Goal: Task Accomplishment & Management: Manage account settings

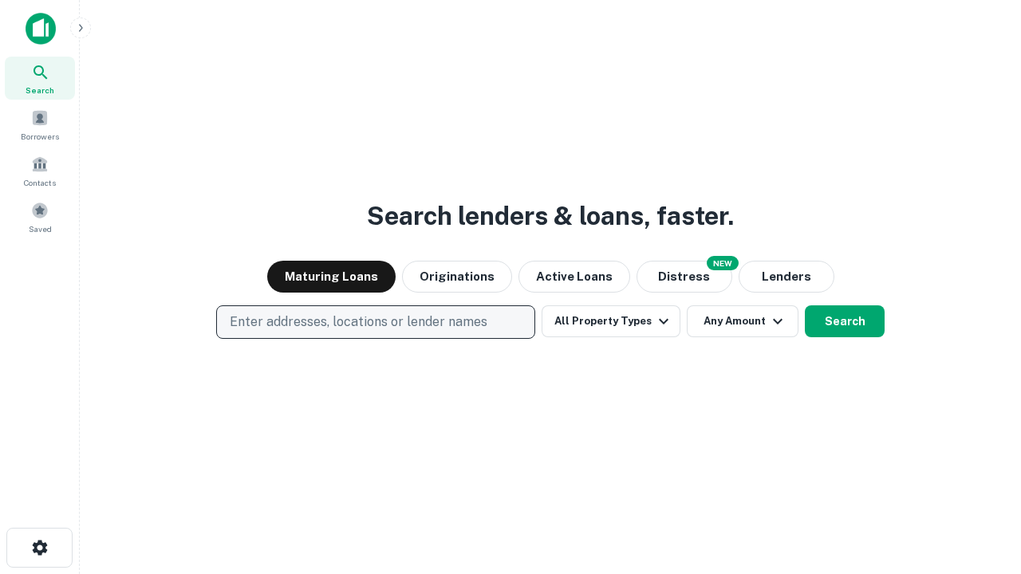
click at [375, 322] on p "Enter addresses, locations or lender names" at bounding box center [359, 322] width 258 height 19
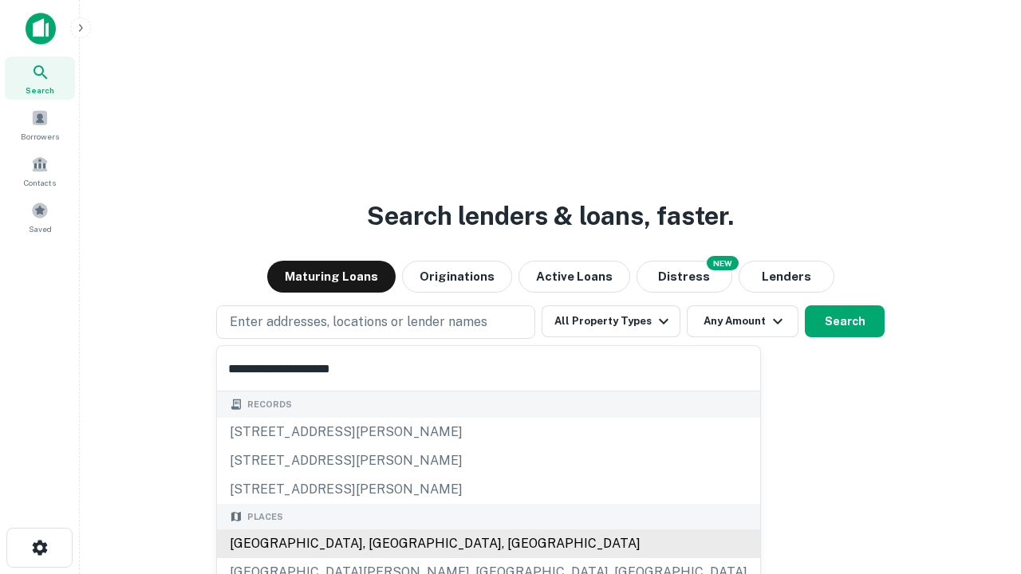
click at [381, 544] on div "Santa Monica, CA, USA" at bounding box center [488, 544] width 543 height 29
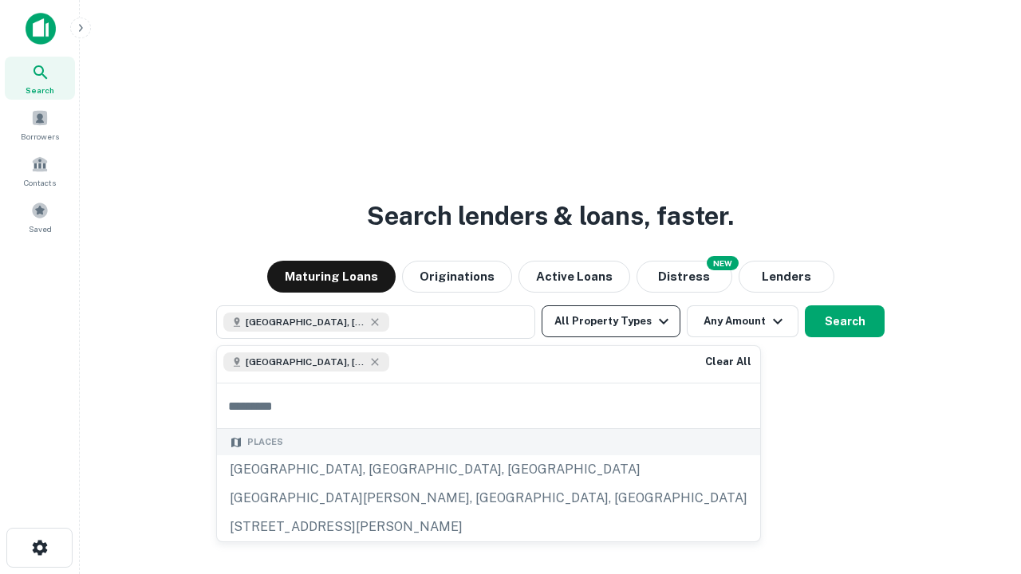
click at [611, 321] on button "All Property Types" at bounding box center [611, 321] width 139 height 32
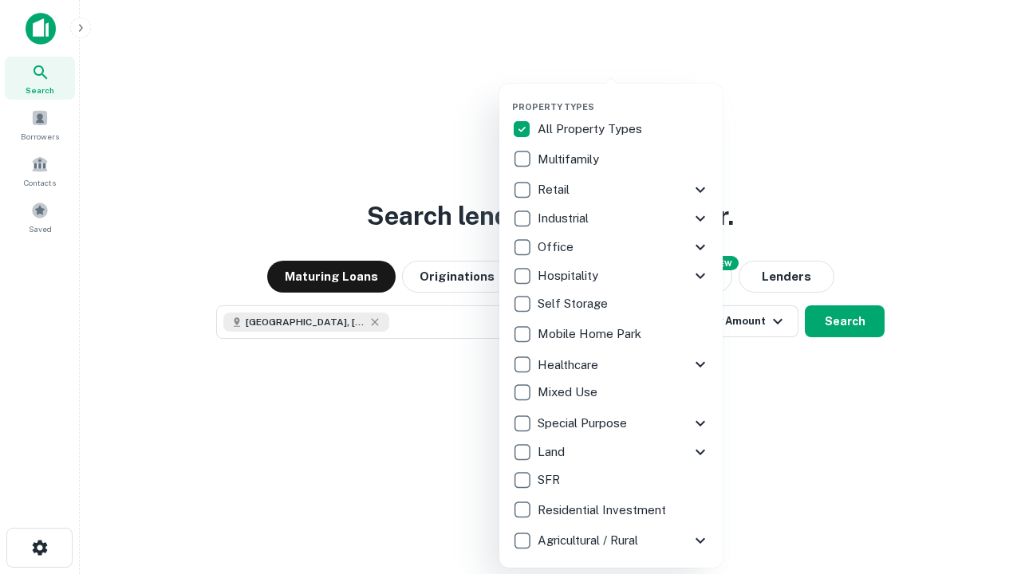
click at [624, 97] on button "button" at bounding box center [623, 97] width 223 height 1
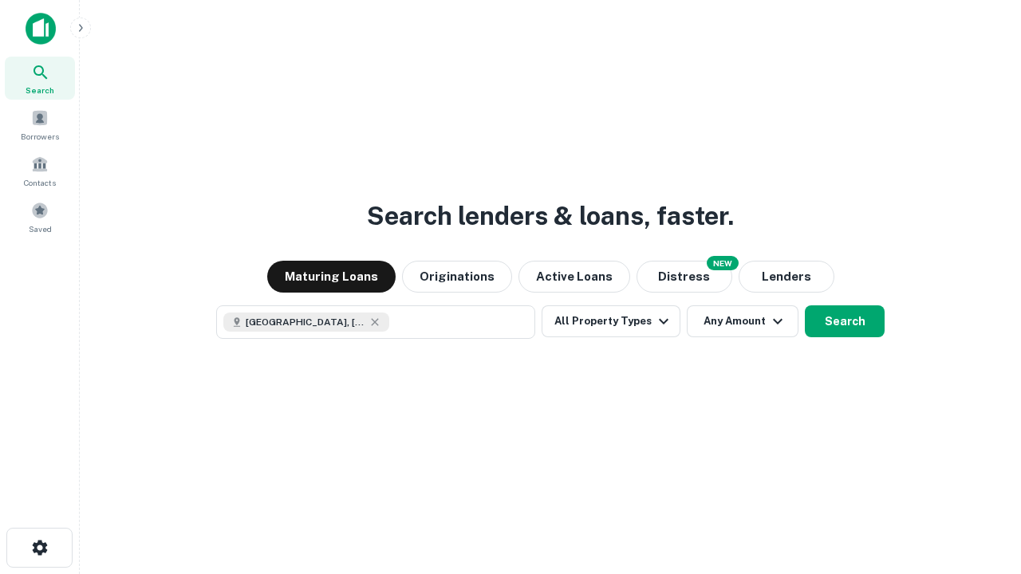
scroll to position [26, 0]
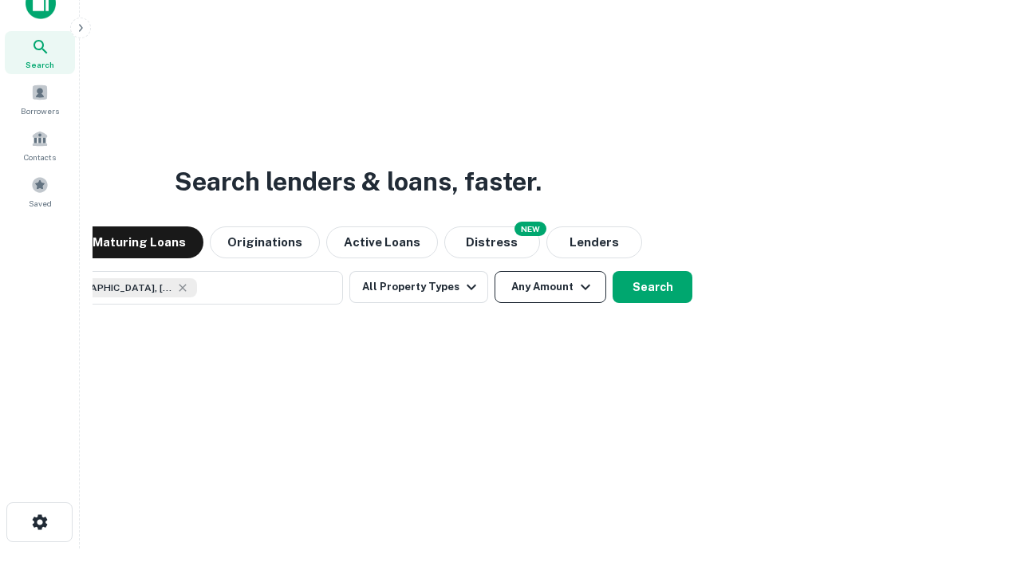
click at [494, 271] on button "Any Amount" at bounding box center [550, 287] width 112 height 32
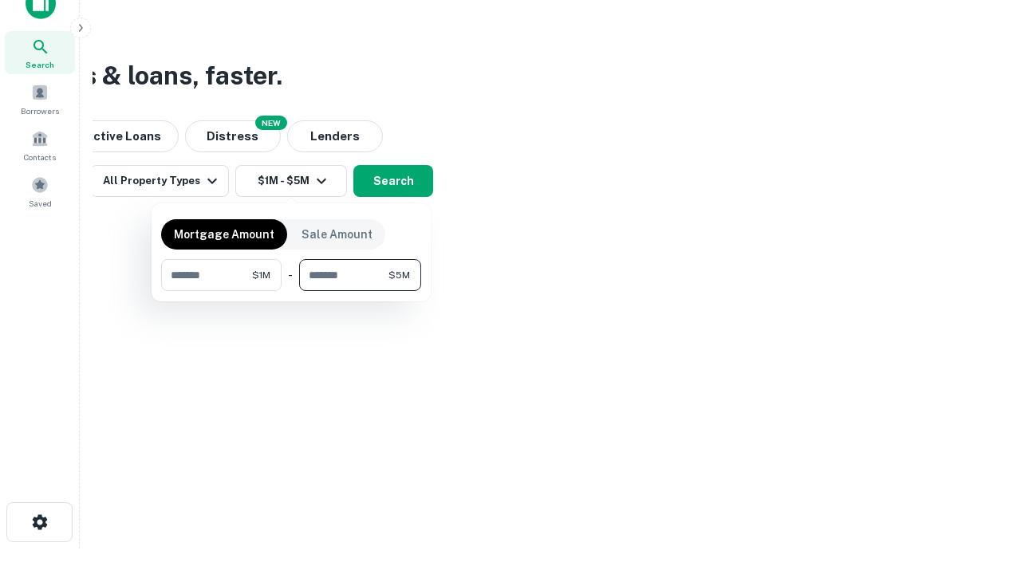
type input "*******"
click at [291, 291] on button "button" at bounding box center [291, 291] width 260 height 1
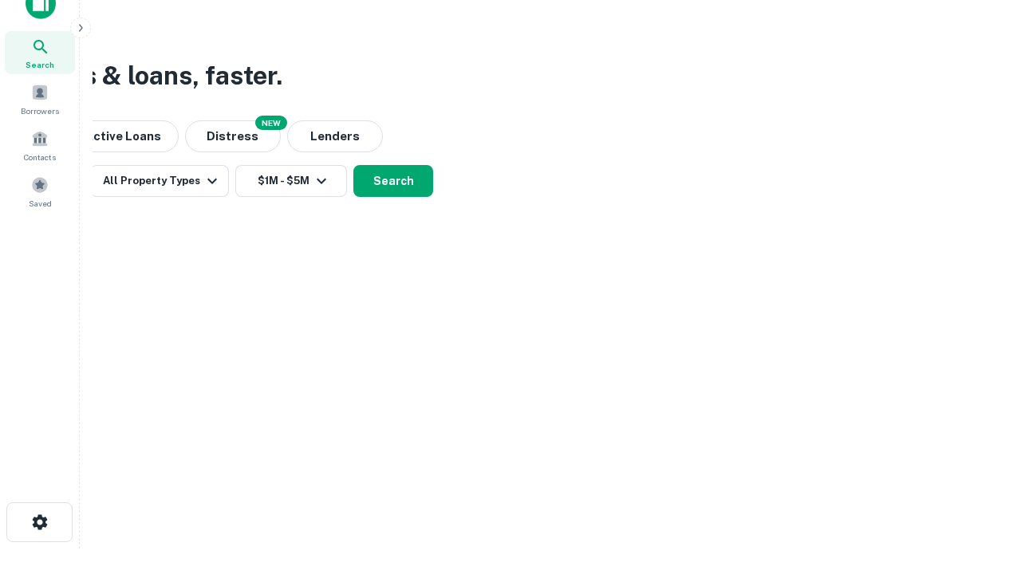
scroll to position [26, 0]
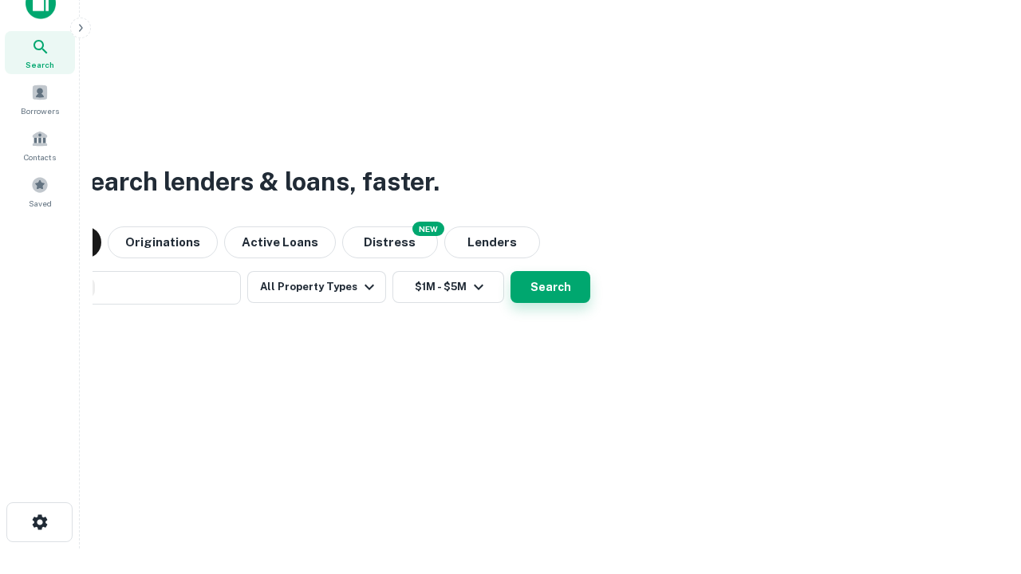
click at [510, 271] on button "Search" at bounding box center [550, 287] width 80 height 32
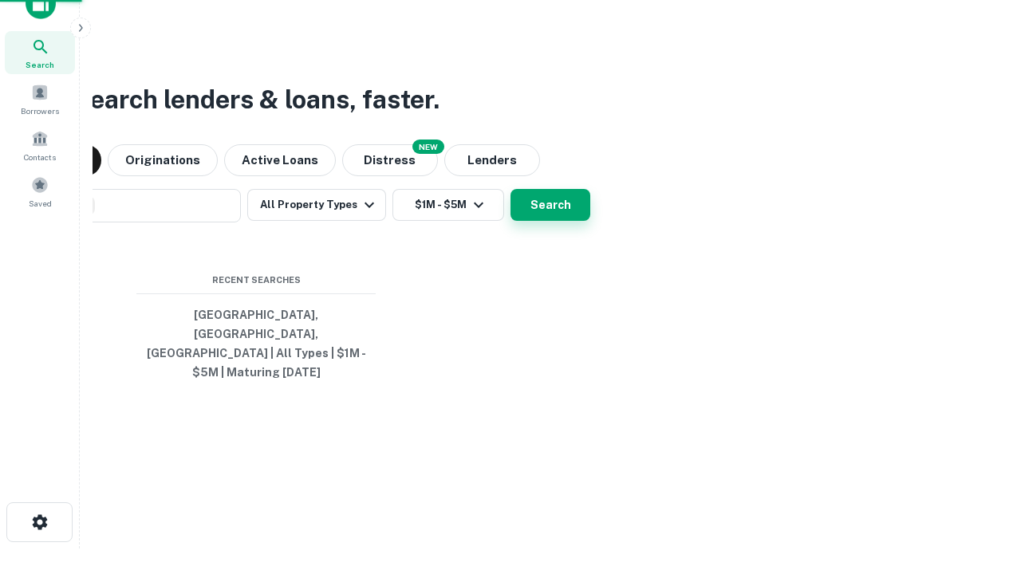
scroll to position [52, 451]
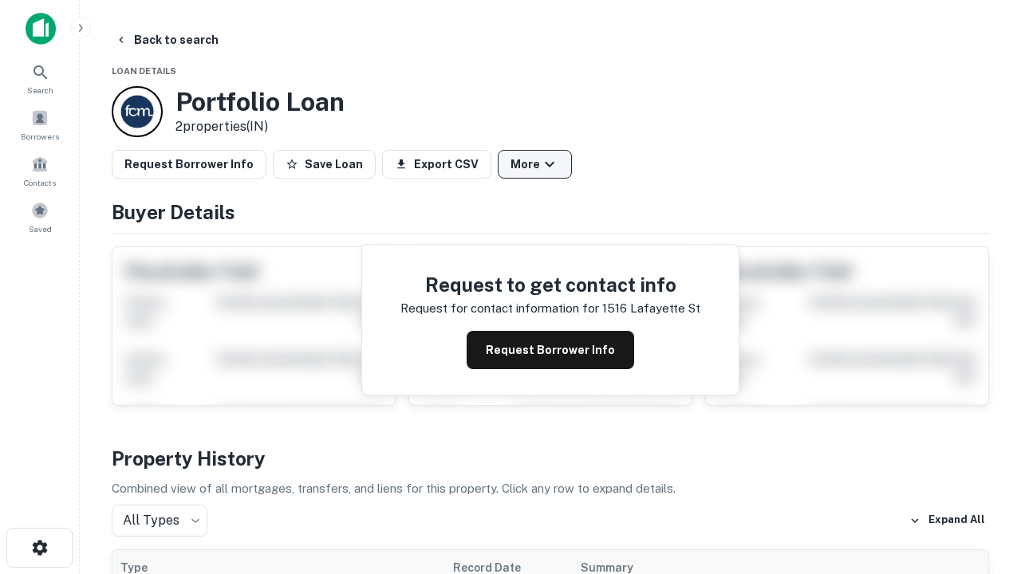
click at [534, 164] on button "More" at bounding box center [535, 164] width 74 height 29
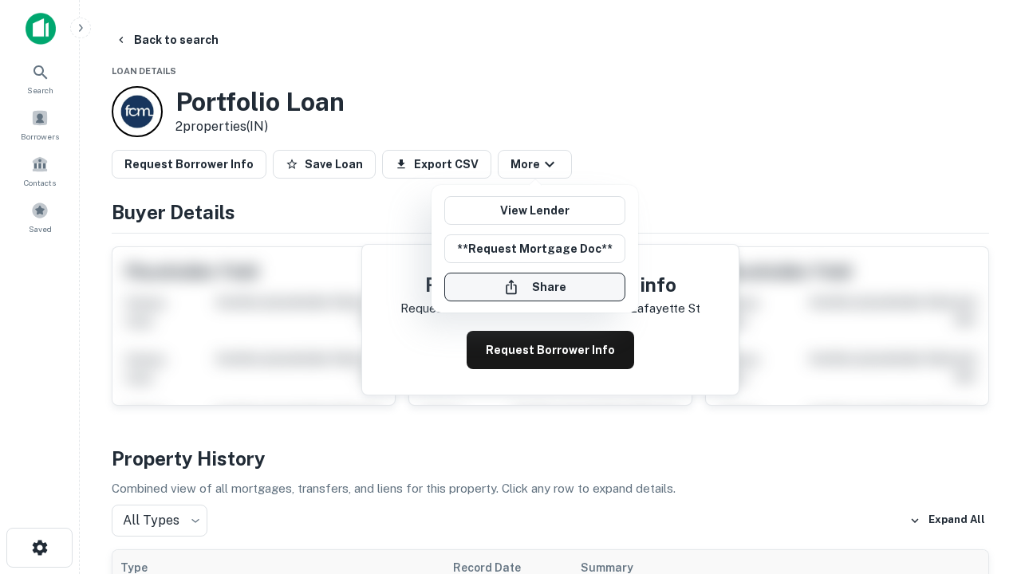
click at [534, 287] on button "Share" at bounding box center [534, 287] width 181 height 29
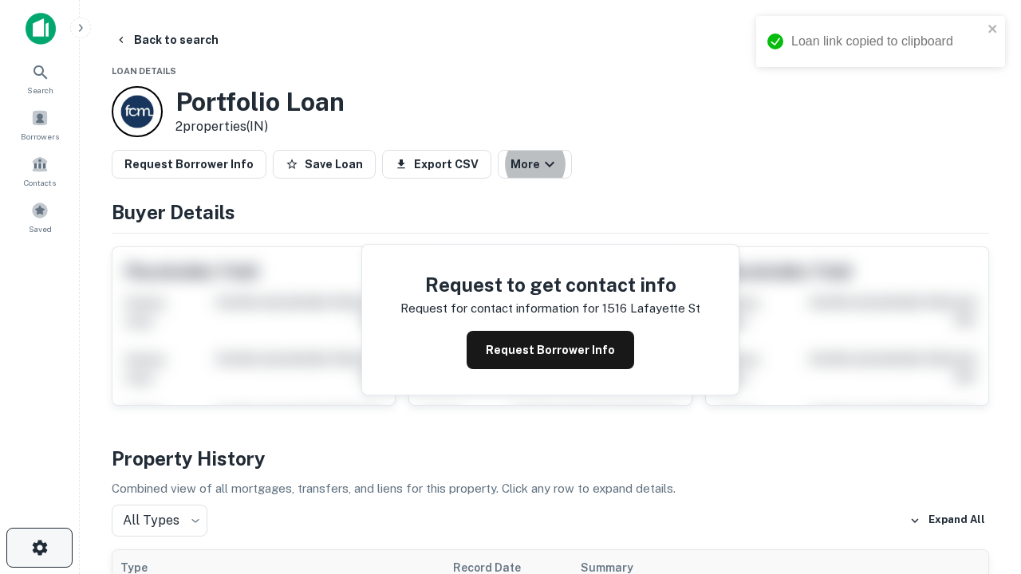
click at [39, 548] on icon "button" at bounding box center [39, 547] width 19 height 19
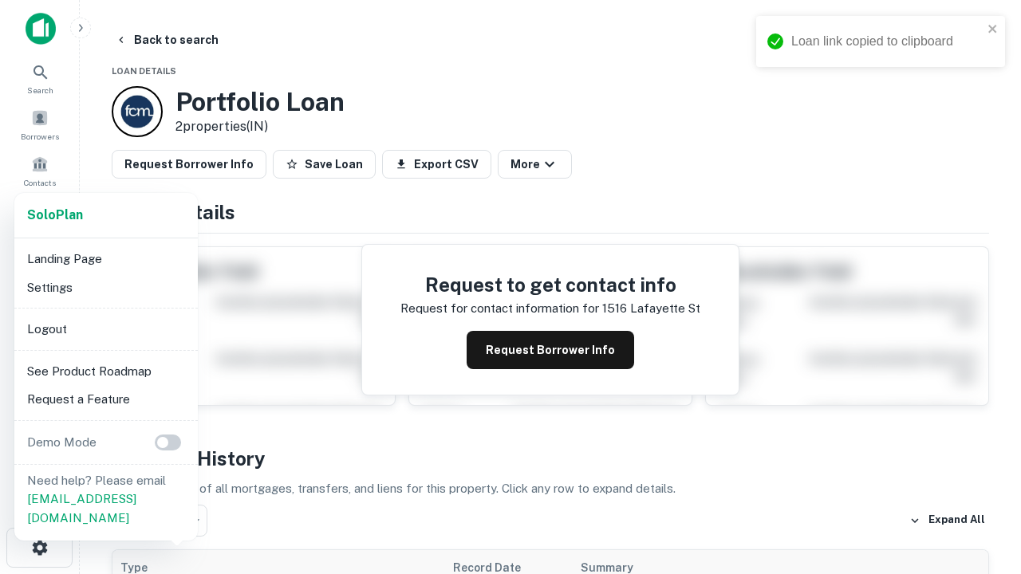
click at [105, 329] on li "Logout" at bounding box center [106, 329] width 171 height 29
